Goal: Task Accomplishment & Management: Use online tool/utility

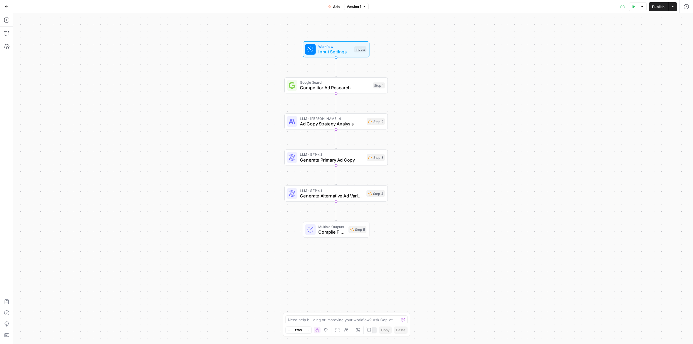
click at [686, 11] on div "Test Data Options Publish Actions Run History" at bounding box center [531, 6] width 325 height 13
click at [686, 8] on icon "button" at bounding box center [686, 6] width 3 height 3
click at [676, 5] on button "Actions" at bounding box center [672, 6] width 9 height 9
click at [649, 35] on span "Run Workflow" at bounding box center [636, 36] width 52 height 6
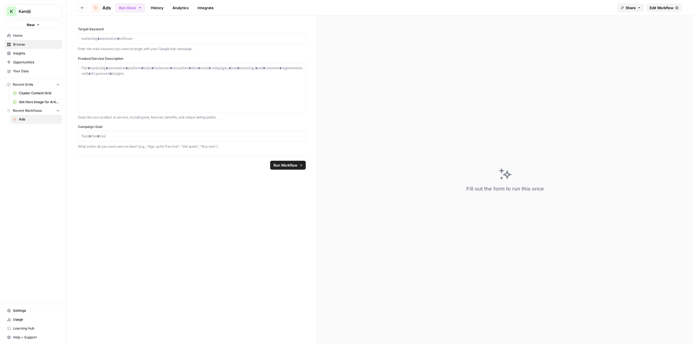
click at [155, 9] on link "History" at bounding box center [157, 7] width 19 height 9
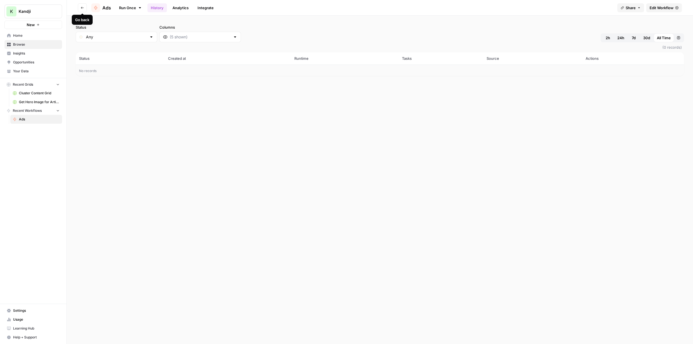
click at [84, 5] on button "Go back" at bounding box center [82, 7] width 9 height 9
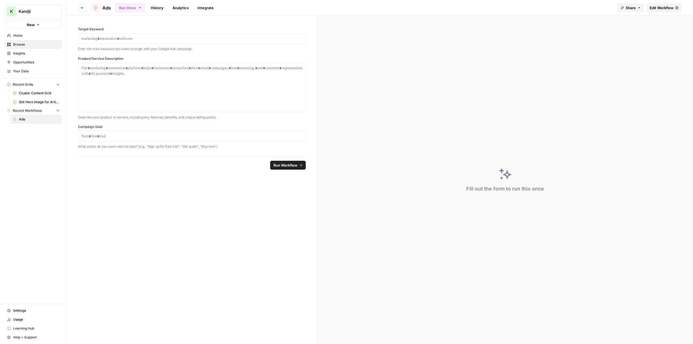
click at [84, 10] on button "Go back" at bounding box center [82, 7] width 9 height 9
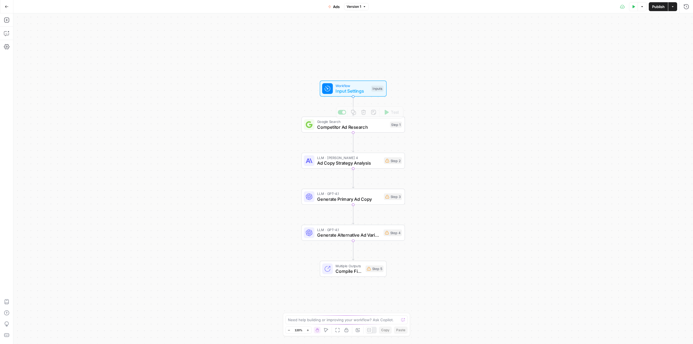
click at [347, 91] on span "Input Settings" at bounding box center [352, 91] width 33 height 7
click at [625, 45] on Keyword "Target Keyword" at bounding box center [640, 45] width 89 height 6
click at [625, 46] on Keyword "Target Keyword" at bounding box center [640, 45] width 89 height 6
click at [368, 268] on icon at bounding box center [369, 269] width 4 height 4
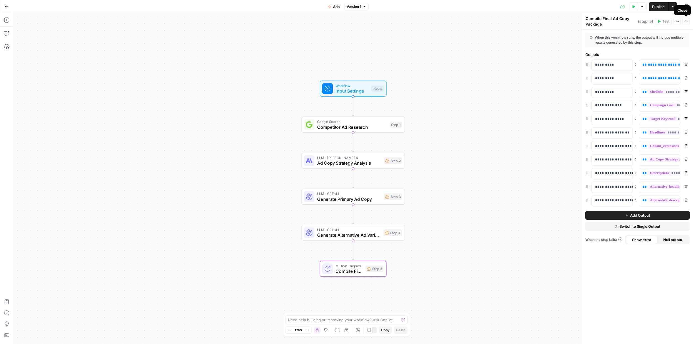
click at [685, 21] on icon "button" at bounding box center [686, 21] width 3 height 3
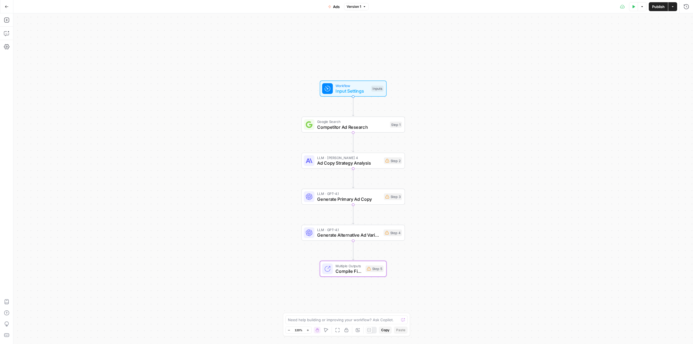
click at [375, 126] on span "Competitor Ad Research" at bounding box center [352, 127] width 70 height 7
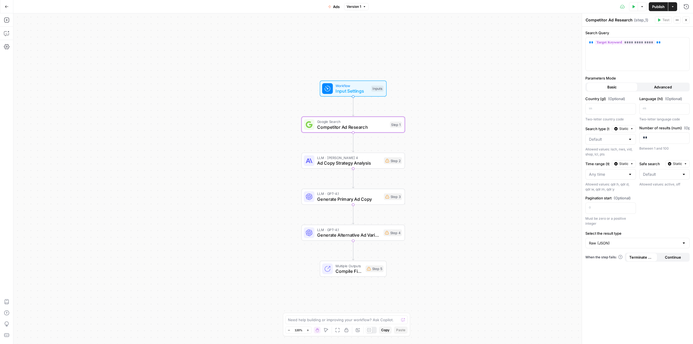
click at [689, 21] on button "Close" at bounding box center [686, 19] width 7 height 7
